Goal: Information Seeking & Learning: Learn about a topic

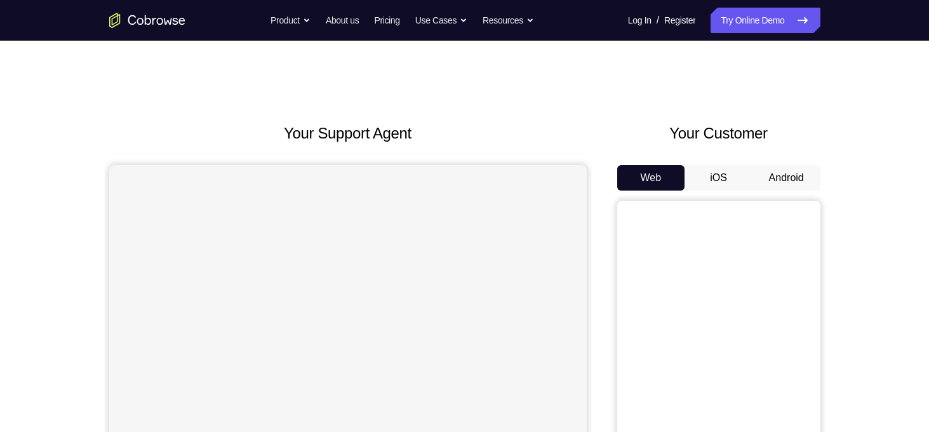
click at [777, 178] on button "Android" at bounding box center [787, 177] width 68 height 25
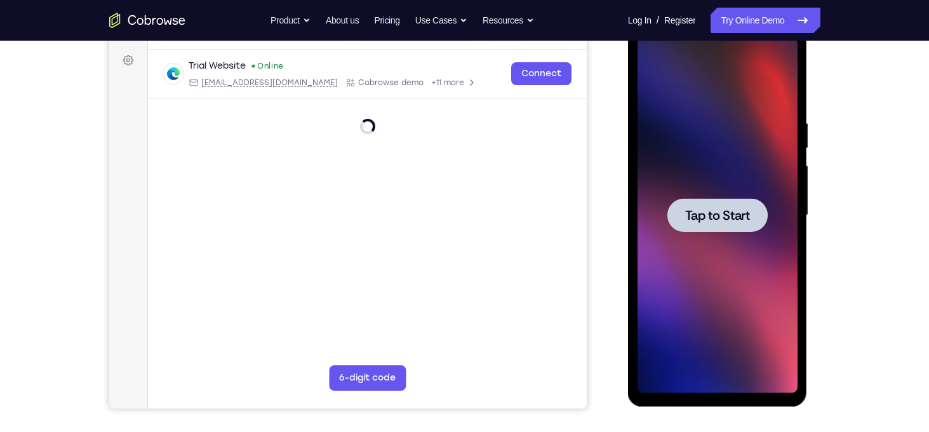
scroll to position [183, 0]
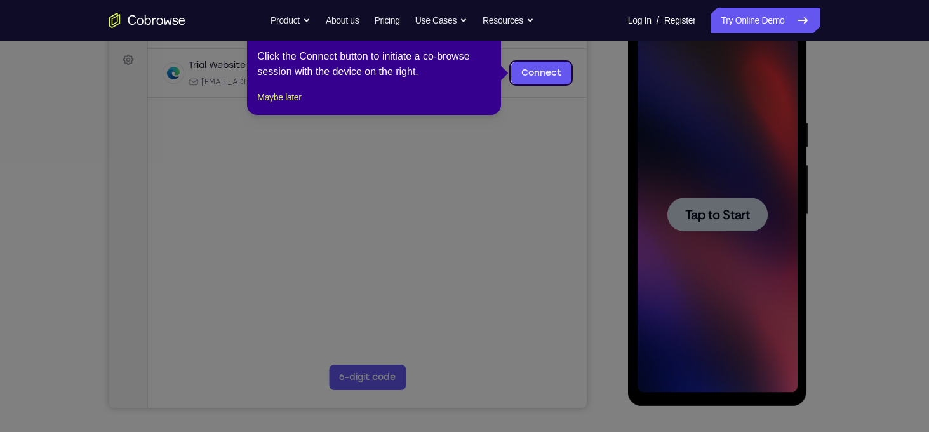
click at [704, 225] on icon at bounding box center [469, 216] width 939 height 432
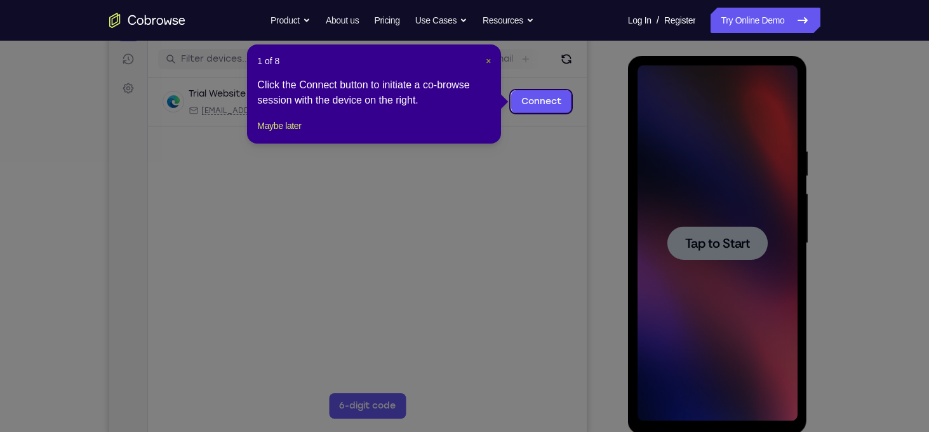
click at [486, 63] on span "×" at bounding box center [488, 61] width 5 height 10
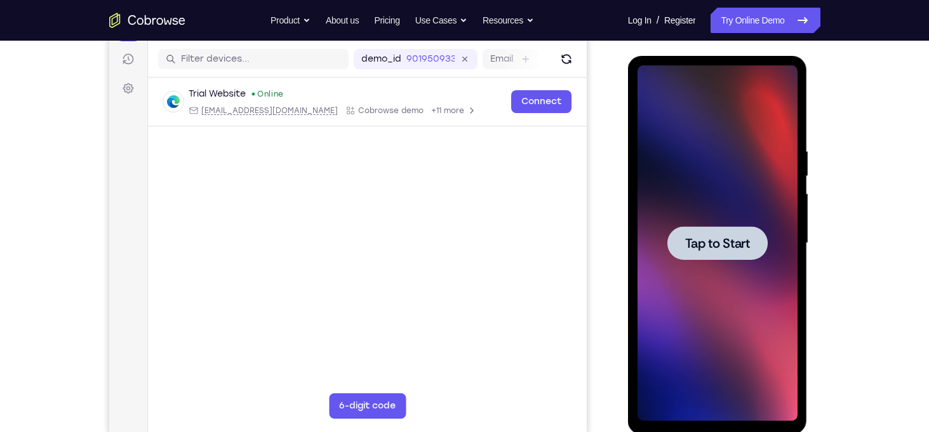
click at [710, 223] on div at bounding box center [718, 243] width 160 height 356
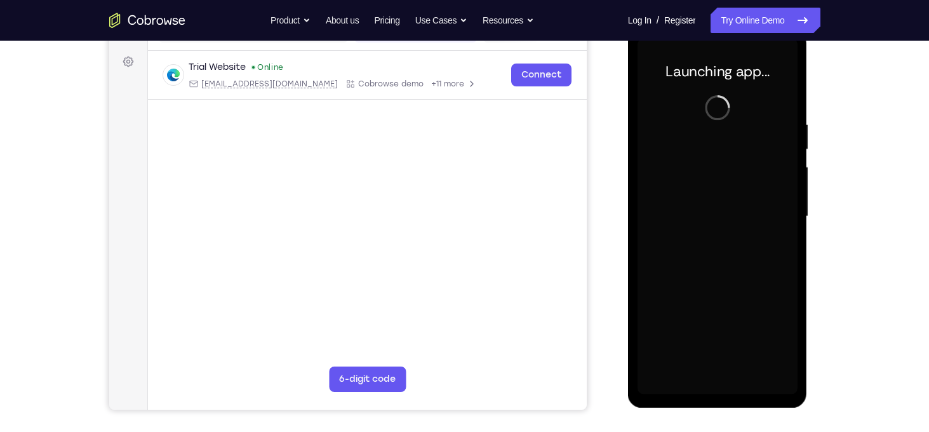
scroll to position [180, 0]
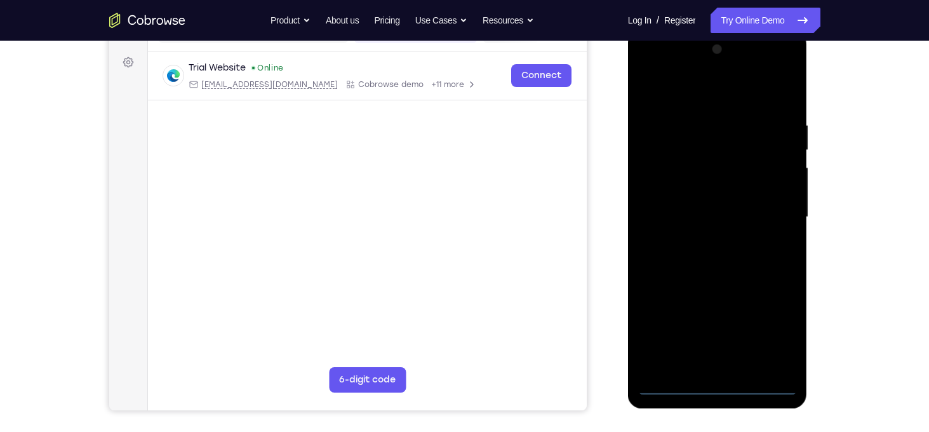
click at [715, 394] on div at bounding box center [718, 219] width 180 height 378
click at [715, 387] on div at bounding box center [718, 217] width 160 height 356
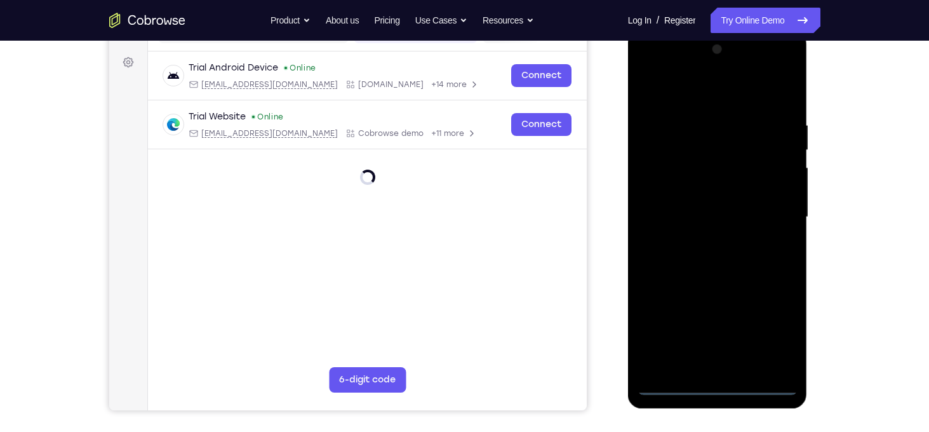
click at [770, 331] on div at bounding box center [718, 217] width 160 height 356
click at [707, 99] on div at bounding box center [718, 217] width 160 height 356
click at [775, 211] on div at bounding box center [718, 217] width 160 height 356
click at [700, 238] on div at bounding box center [718, 217] width 160 height 356
click at [686, 200] on div at bounding box center [718, 217] width 160 height 356
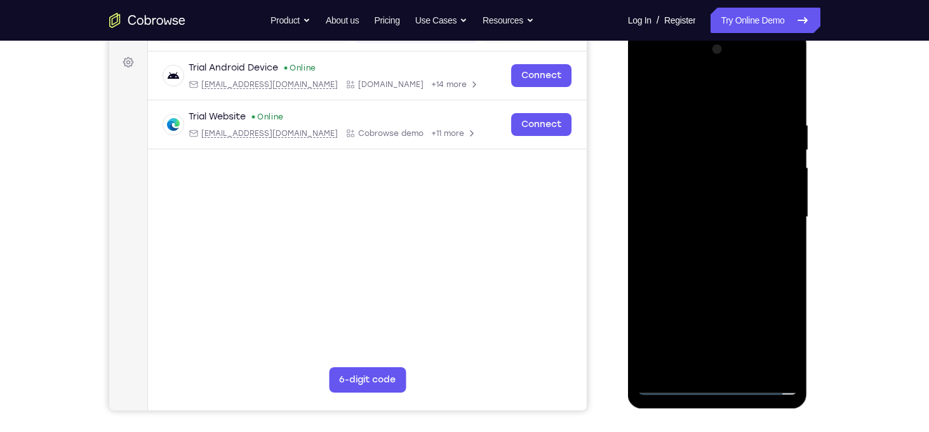
click at [702, 211] on div at bounding box center [718, 217] width 160 height 356
click at [713, 257] on div at bounding box center [718, 217] width 160 height 356
click at [723, 274] on div at bounding box center [718, 217] width 160 height 356
click at [786, 361] on div at bounding box center [718, 217] width 160 height 356
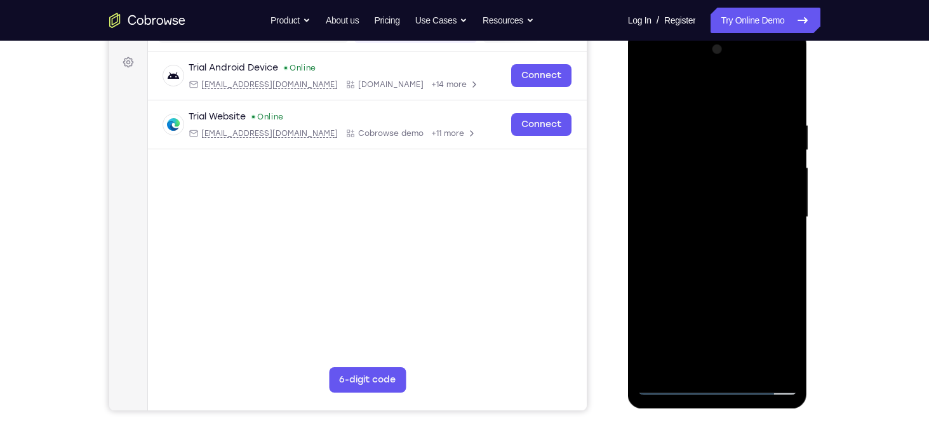
click at [746, 365] on div at bounding box center [718, 217] width 160 height 356
click at [720, 258] on div at bounding box center [718, 217] width 160 height 356
click at [776, 239] on div at bounding box center [718, 217] width 160 height 356
click at [737, 184] on div at bounding box center [718, 217] width 160 height 356
click at [673, 385] on div at bounding box center [718, 217] width 160 height 356
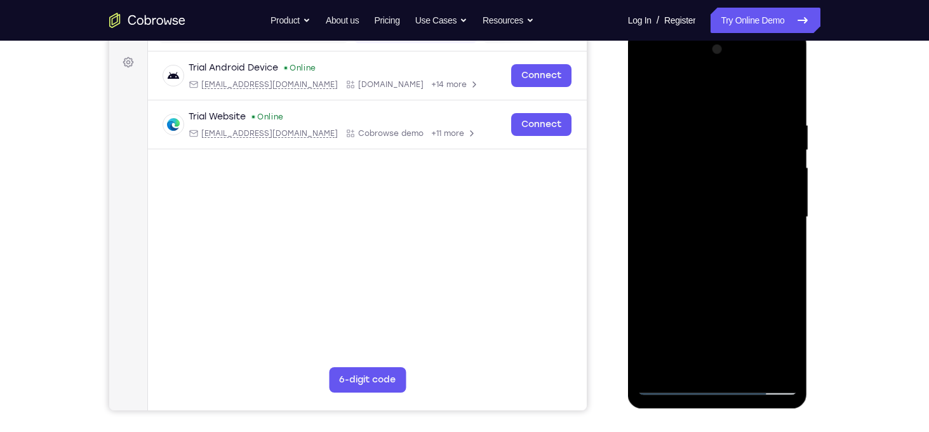
click at [674, 386] on div at bounding box center [718, 217] width 160 height 356
click at [783, 366] on div at bounding box center [718, 217] width 160 height 356
click at [736, 258] on div at bounding box center [718, 217] width 160 height 356
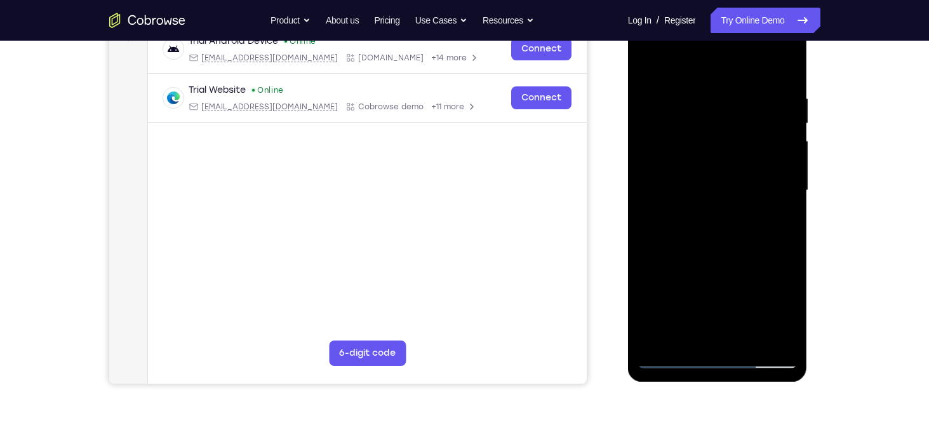
drag, startPoint x: 724, startPoint y: 279, endPoint x: 715, endPoint y: 112, distance: 166.6
click at [715, 112] on div at bounding box center [718, 191] width 160 height 356
drag, startPoint x: 730, startPoint y: 266, endPoint x: 727, endPoint y: 94, distance: 172.1
click at [727, 94] on div at bounding box center [718, 191] width 160 height 356
drag, startPoint x: 733, startPoint y: 237, endPoint x: 729, endPoint y: 78, distance: 158.8
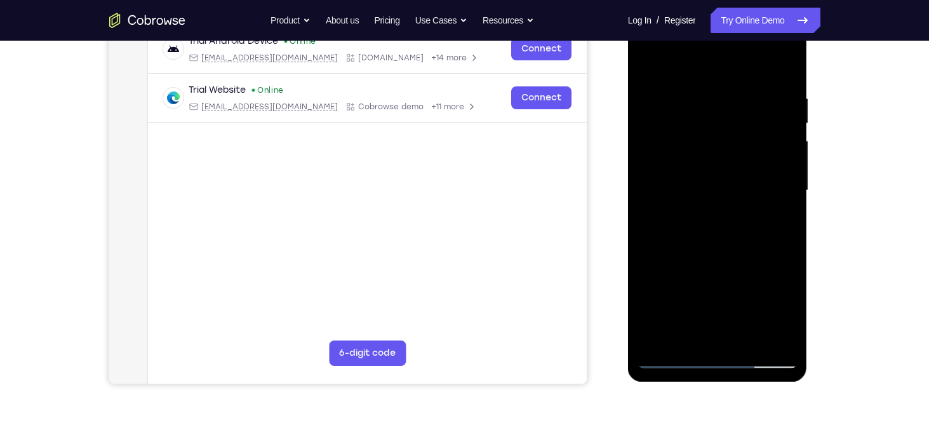
click at [729, 78] on div at bounding box center [718, 191] width 160 height 356
drag, startPoint x: 715, startPoint y: 253, endPoint x: 718, endPoint y: 78, distance: 174.7
click at [718, 78] on div at bounding box center [718, 191] width 160 height 356
drag, startPoint x: 716, startPoint y: 266, endPoint x: 715, endPoint y: 116, distance: 149.9
click at [715, 116] on div at bounding box center [718, 191] width 160 height 356
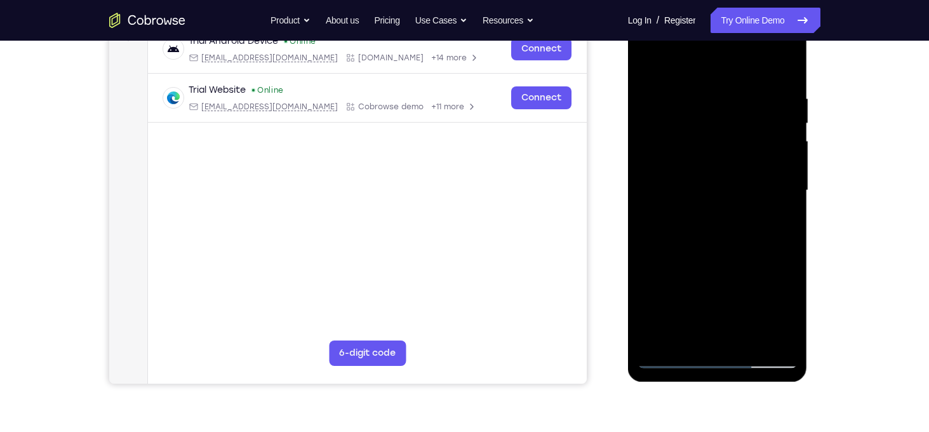
drag, startPoint x: 713, startPoint y: 285, endPoint x: 714, endPoint y: 113, distance: 171.5
click at [714, 113] on div at bounding box center [718, 191] width 160 height 356
drag, startPoint x: 715, startPoint y: 271, endPoint x: 710, endPoint y: 94, distance: 177.3
click at [710, 94] on div at bounding box center [718, 191] width 160 height 356
drag, startPoint x: 712, startPoint y: 264, endPoint x: 716, endPoint y: 133, distance: 130.9
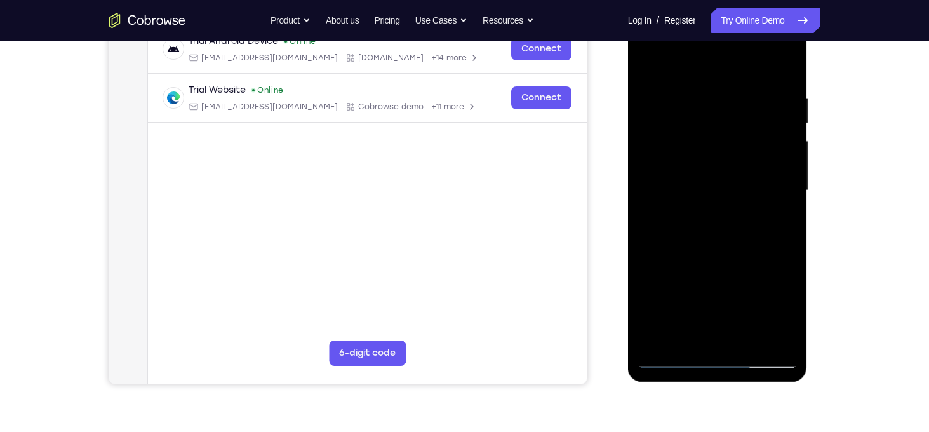
click at [716, 133] on div at bounding box center [718, 191] width 160 height 356
drag, startPoint x: 717, startPoint y: 257, endPoint x: 716, endPoint y: 133, distance: 123.8
click at [716, 133] on div at bounding box center [718, 191] width 160 height 356
drag, startPoint x: 714, startPoint y: 243, endPoint x: 717, endPoint y: 198, distance: 45.8
click at [717, 198] on div at bounding box center [718, 191] width 160 height 356
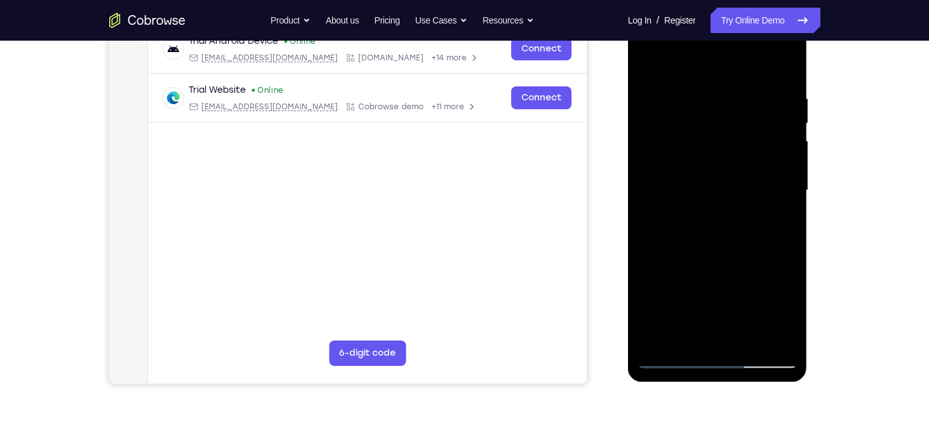
drag, startPoint x: 717, startPoint y: 251, endPoint x: 719, endPoint y: 137, distance: 113.7
click at [719, 137] on div at bounding box center [718, 191] width 160 height 356
drag, startPoint x: 709, startPoint y: 256, endPoint x: 713, endPoint y: 218, distance: 38.4
click at [713, 218] on div at bounding box center [718, 191] width 160 height 356
drag, startPoint x: 713, startPoint y: 264, endPoint x: 716, endPoint y: 216, distance: 47.7
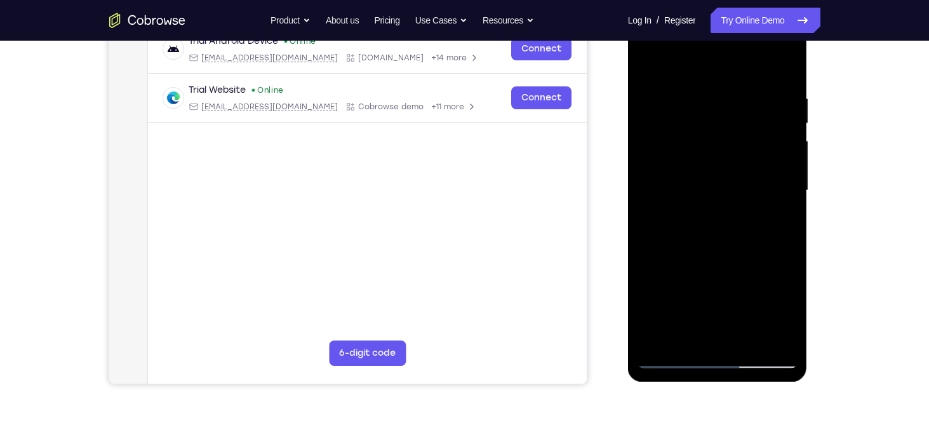
click at [716, 216] on div at bounding box center [718, 191] width 160 height 356
drag, startPoint x: 711, startPoint y: 258, endPoint x: 713, endPoint y: 150, distance: 108.6
click at [713, 150] on div at bounding box center [718, 191] width 160 height 356
drag, startPoint x: 712, startPoint y: 255, endPoint x: 710, endPoint y: 138, distance: 117.5
click at [710, 138] on div at bounding box center [718, 191] width 160 height 356
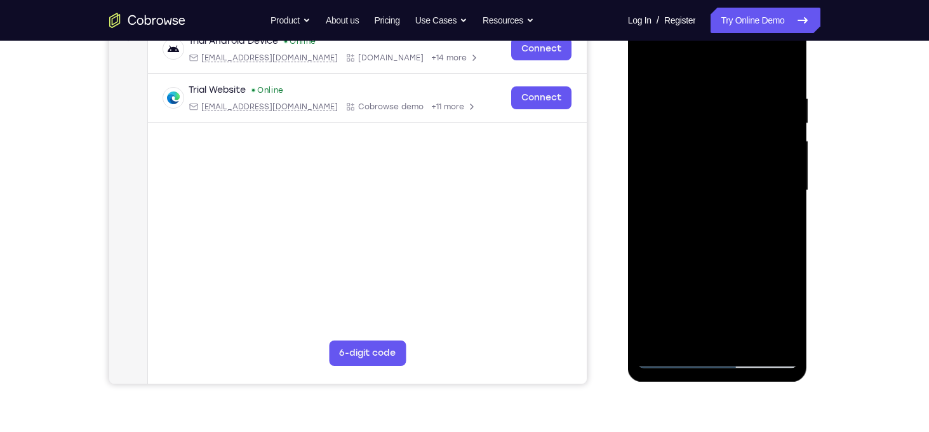
drag, startPoint x: 707, startPoint y: 264, endPoint x: 716, endPoint y: 199, distance: 65.4
click at [716, 199] on div at bounding box center [718, 191] width 160 height 356
drag, startPoint x: 713, startPoint y: 265, endPoint x: 713, endPoint y: 158, distance: 106.7
click at [713, 158] on div at bounding box center [718, 191] width 160 height 356
drag, startPoint x: 707, startPoint y: 264, endPoint x: 713, endPoint y: 149, distance: 115.8
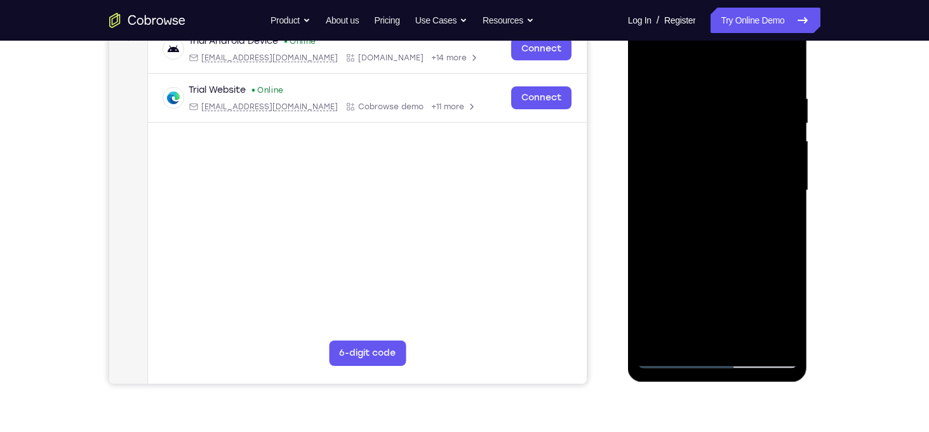
click at [713, 149] on div at bounding box center [718, 191] width 160 height 356
drag, startPoint x: 702, startPoint y: 267, endPoint x: 702, endPoint y: 152, distance: 115.6
click at [702, 152] on div at bounding box center [718, 191] width 160 height 356
drag, startPoint x: 704, startPoint y: 278, endPoint x: 714, endPoint y: 149, distance: 129.9
click at [714, 149] on div at bounding box center [718, 191] width 160 height 356
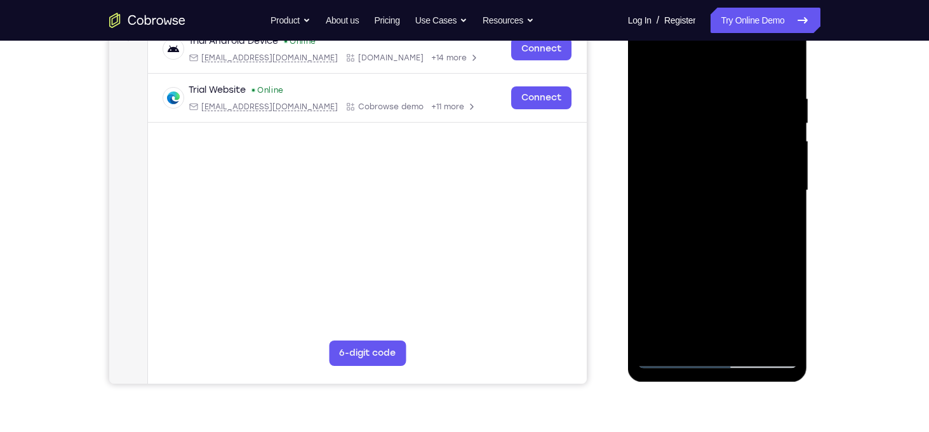
drag, startPoint x: 709, startPoint y: 266, endPoint x: 711, endPoint y: 142, distance: 123.9
click at [711, 142] on div at bounding box center [718, 191] width 160 height 356
drag, startPoint x: 705, startPoint y: 263, endPoint x: 713, endPoint y: 134, distance: 129.1
click at [713, 134] on div at bounding box center [718, 191] width 160 height 356
drag, startPoint x: 706, startPoint y: 271, endPoint x: 713, endPoint y: 144, distance: 127.8
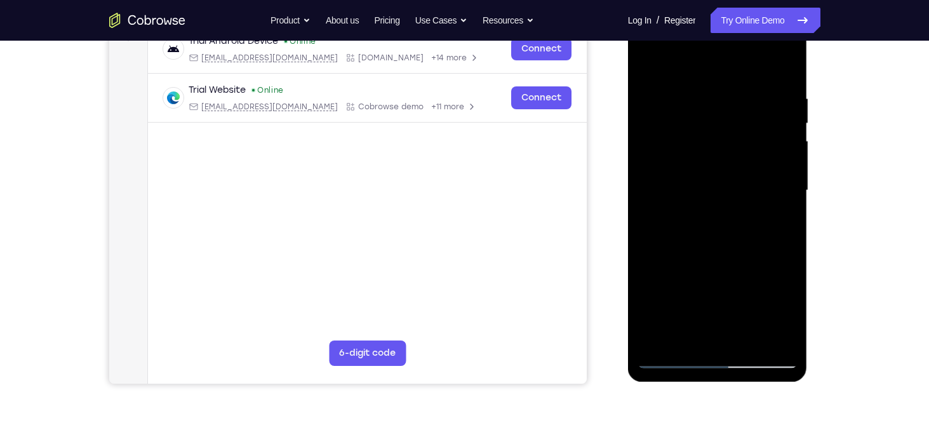
click at [713, 144] on div at bounding box center [718, 191] width 160 height 356
drag, startPoint x: 709, startPoint y: 258, endPoint x: 714, endPoint y: 129, distance: 129.7
click at [714, 129] on div at bounding box center [718, 191] width 160 height 356
drag, startPoint x: 703, startPoint y: 252, endPoint x: 709, endPoint y: 133, distance: 119.6
click at [709, 133] on div at bounding box center [718, 191] width 160 height 356
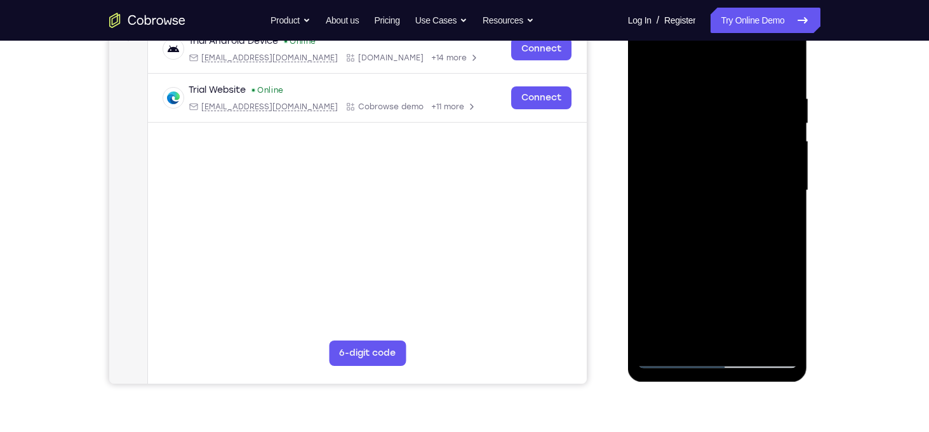
drag, startPoint x: 694, startPoint y: 283, endPoint x: 700, endPoint y: 157, distance: 125.9
click at [700, 157] on div at bounding box center [718, 191] width 160 height 356
drag, startPoint x: 702, startPoint y: 268, endPoint x: 699, endPoint y: 166, distance: 102.3
click at [699, 166] on div at bounding box center [718, 191] width 160 height 356
drag, startPoint x: 697, startPoint y: 271, endPoint x: 706, endPoint y: 164, distance: 107.1
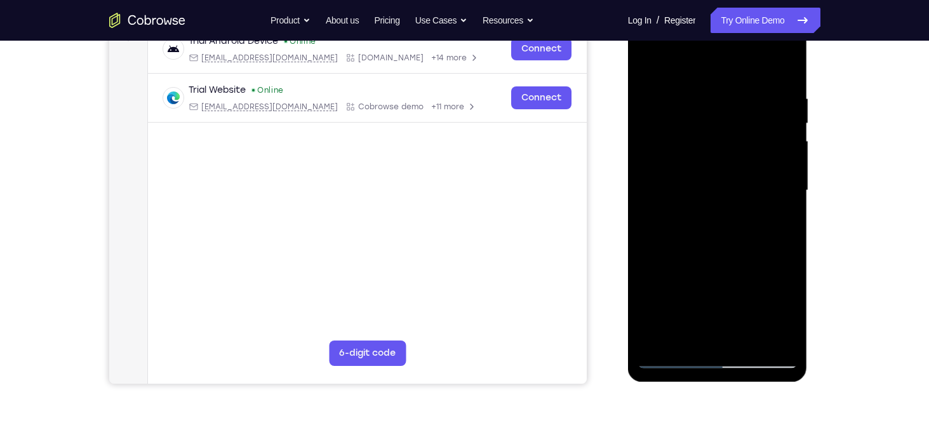
click at [706, 164] on div at bounding box center [718, 191] width 160 height 356
drag, startPoint x: 706, startPoint y: 260, endPoint x: 709, endPoint y: 147, distance: 112.4
click at [709, 147] on div at bounding box center [718, 191] width 160 height 356
drag, startPoint x: 700, startPoint y: 271, endPoint x: 696, endPoint y: 153, distance: 117.6
click at [696, 153] on div at bounding box center [718, 191] width 160 height 356
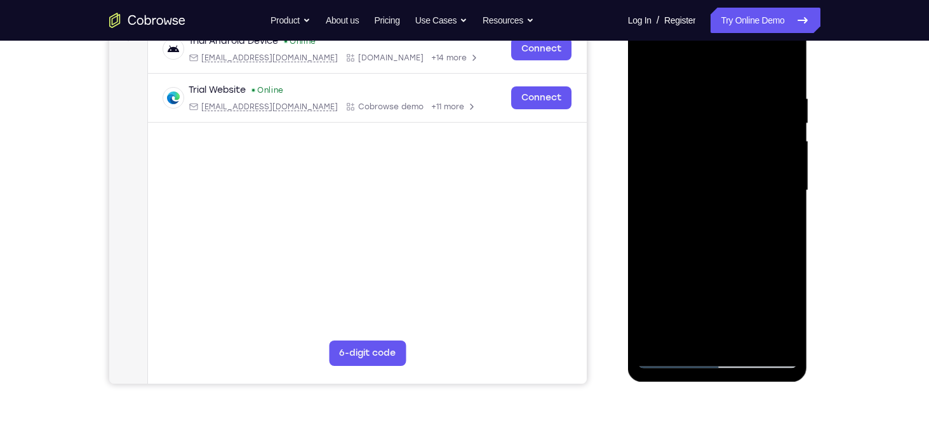
drag, startPoint x: 692, startPoint y: 271, endPoint x: 700, endPoint y: 159, distance: 112.1
click at [700, 159] on div at bounding box center [718, 191] width 160 height 356
drag, startPoint x: 695, startPoint y: 265, endPoint x: 697, endPoint y: 164, distance: 101.0
click at [697, 164] on div at bounding box center [718, 191] width 160 height 356
